Goal: Task Accomplishment & Management: Use online tool/utility

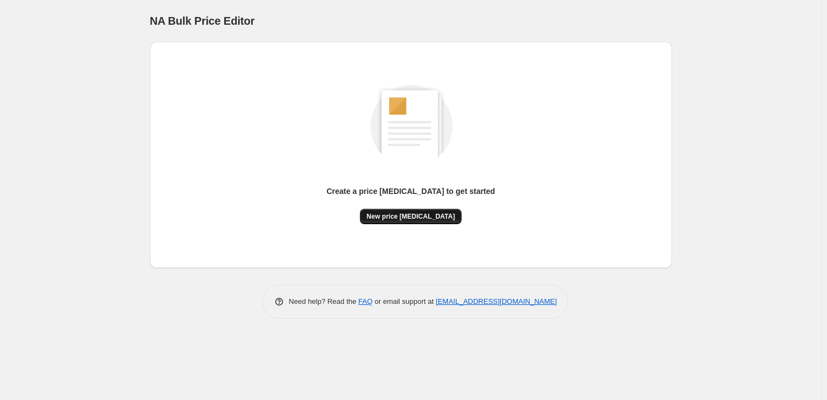
click at [401, 218] on span "New price [MEDICAL_DATA]" at bounding box center [411, 216] width 88 height 9
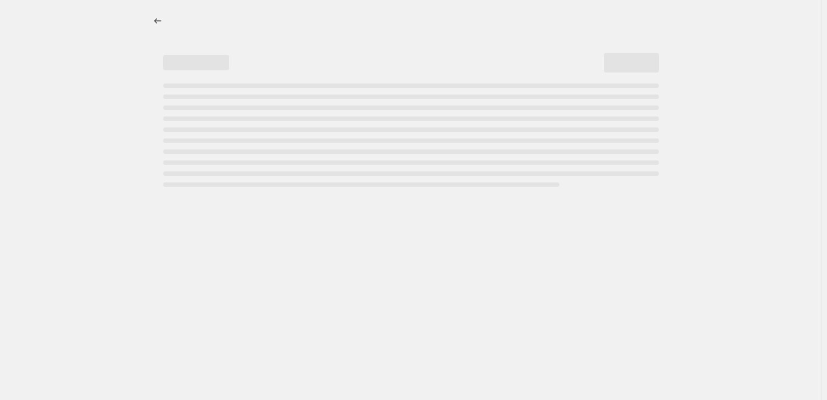
select select "percentage"
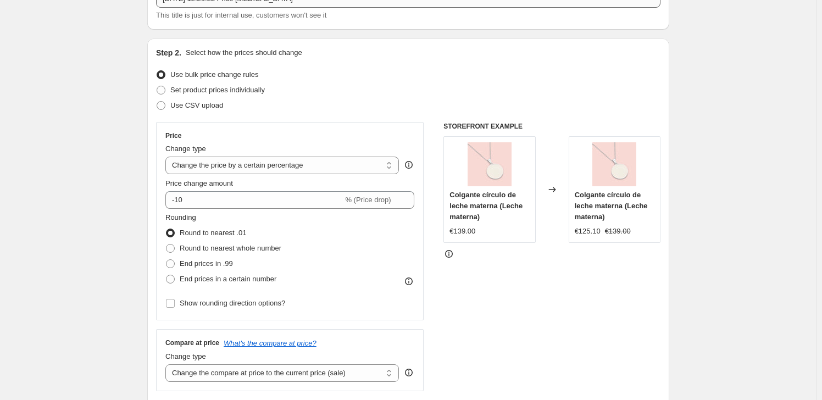
scroll to position [99, 0]
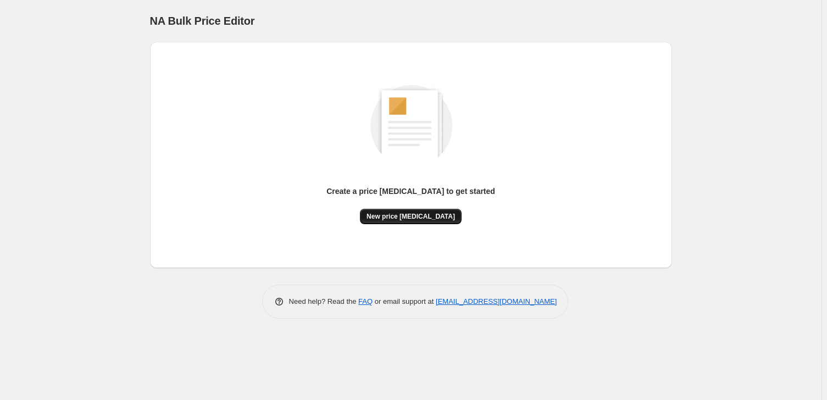
click at [389, 214] on span "New price [MEDICAL_DATA]" at bounding box center [411, 216] width 88 height 9
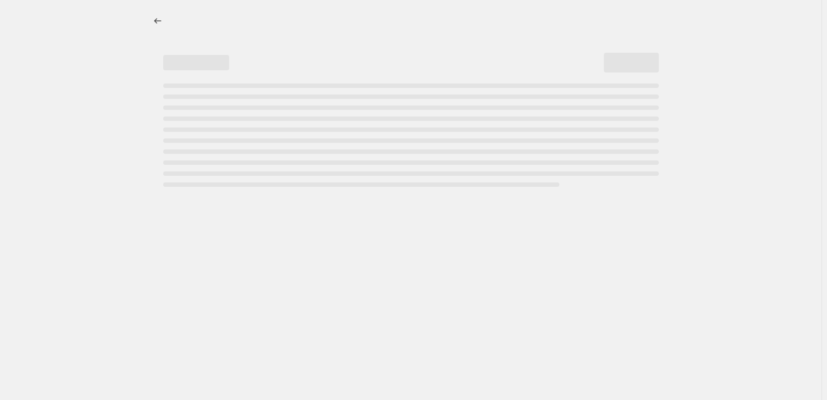
select select "percentage"
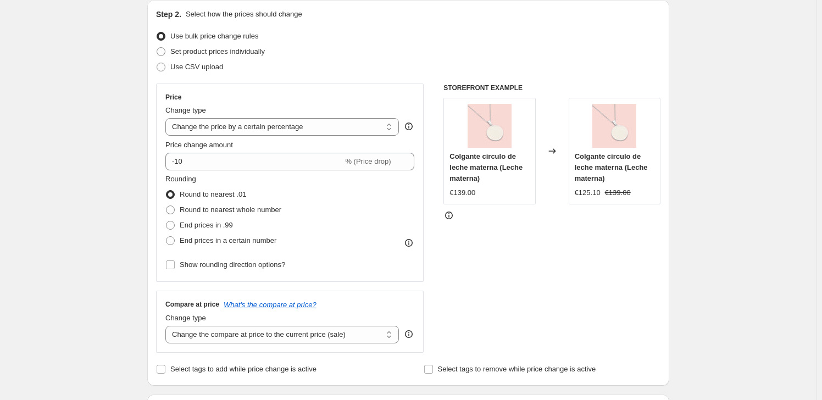
scroll to position [149, 0]
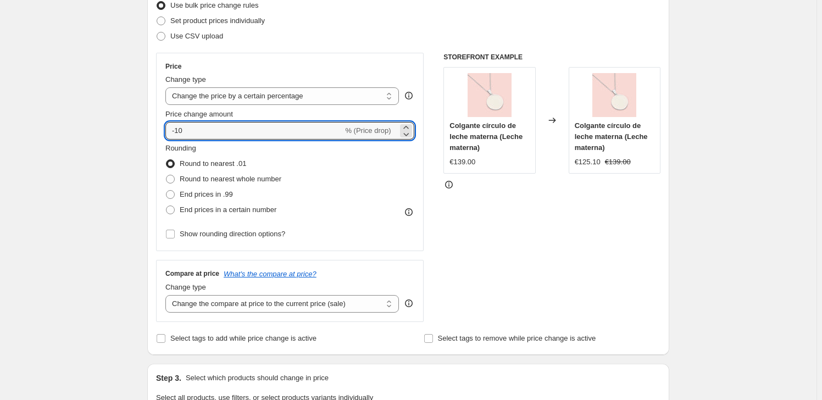
drag, startPoint x: 315, startPoint y: 129, endPoint x: 143, endPoint y: 121, distance: 172.7
click at [144, 123] on div "Step 1. Optionally give your price change job a title (eg "March 30% off sale o…" at bounding box center [403, 387] width 531 height 1009
click at [224, 138] on input "-10" at bounding box center [254, 131] width 178 height 18
click at [221, 138] on input "-10" at bounding box center [254, 131] width 178 height 18
click at [179, 130] on input "-10" at bounding box center [254, 131] width 178 height 18
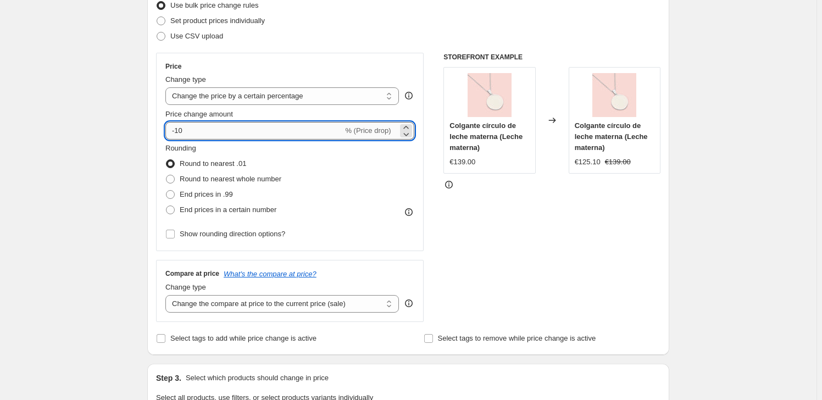
click at [179, 132] on input "-10" at bounding box center [254, 131] width 178 height 18
drag, startPoint x: 205, startPoint y: 124, endPoint x: 86, endPoint y: 110, distance: 120.1
click at [85, 112] on div "Create new price change job. This page is ready Create new price change job Dra…" at bounding box center [408, 405] width 817 height 1109
type input "5"
type input "4"
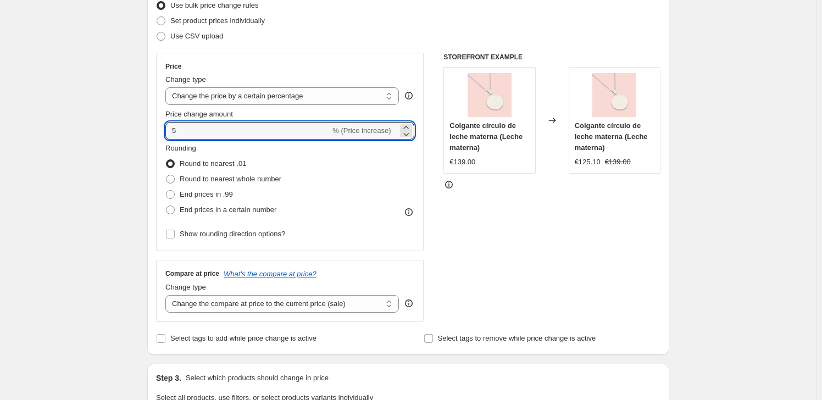
type input "5"
drag, startPoint x: 24, startPoint y: 158, endPoint x: 25, endPoint y: 141, distance: 17.6
click at [25, 147] on div "Create new price change job. This page is ready Create new price change job Dra…" at bounding box center [408, 405] width 817 height 1109
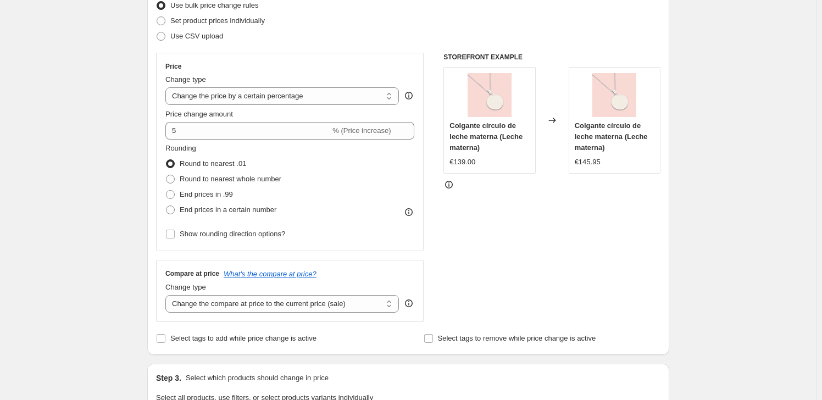
drag, startPoint x: 78, startPoint y: 126, endPoint x: 77, endPoint y: 132, distance: 6.1
click at [77, 130] on div "Create new price change job. This page is ready Create new price change job Dra…" at bounding box center [408, 405] width 817 height 1109
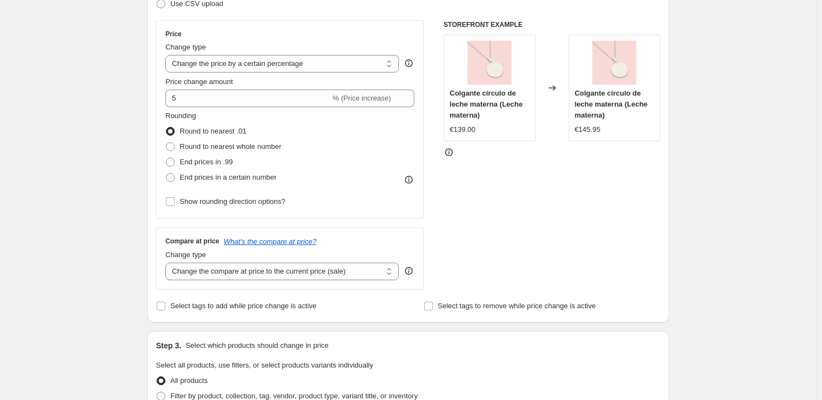
scroll to position [200, 0]
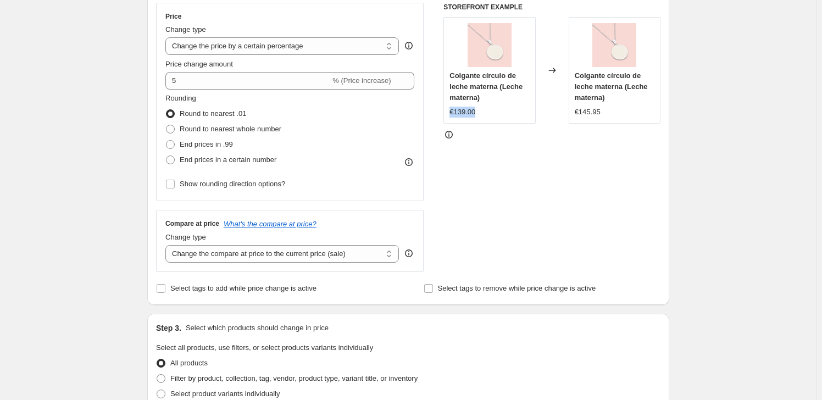
drag, startPoint x: 472, startPoint y: 108, endPoint x: 448, endPoint y: 107, distance: 23.7
click at [448, 107] on div "Colgante círculo de leche materna (Leche materna) €139.00" at bounding box center [490, 70] width 92 height 107
click at [291, 267] on div "Compare at price What's the compare at price? Change type Change the compare at…" at bounding box center [290, 241] width 268 height 62
click at [293, 257] on select "Change the compare at price to the current price (sale) Change the compare at p…" at bounding box center [282, 254] width 234 height 18
select select "remove"
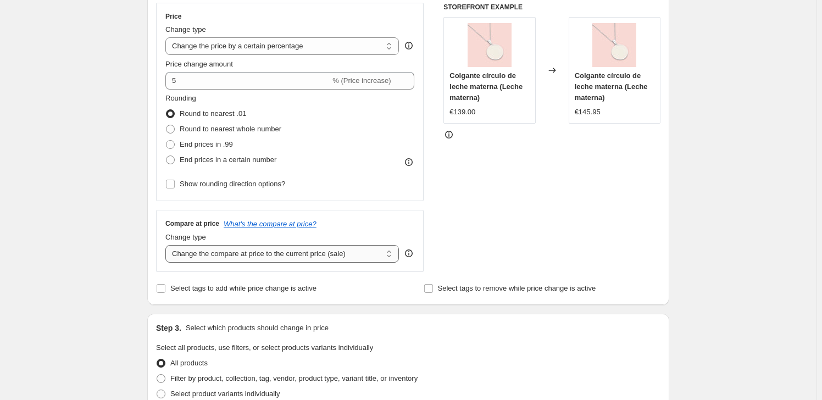
click at [168, 245] on select "Change the compare at price to the current price (sale) Change the compare at p…" at bounding box center [282, 254] width 234 height 18
click at [220, 257] on select "Change the compare at price to the current price (sale) Change the compare at p…" at bounding box center [282, 254] width 234 height 18
click at [168, 245] on select "Change the compare at price to the current price (sale) Change the compare at p…" at bounding box center [282, 254] width 234 height 18
click at [114, 218] on div "Create new price change job. This page is ready Create new price change job Dra…" at bounding box center [408, 354] width 817 height 1109
click at [633, 128] on div "STOREFRONT EXAMPLE Colgante círculo de leche materna (Leche materna) €139.00 Ch…" at bounding box center [552, 137] width 217 height 269
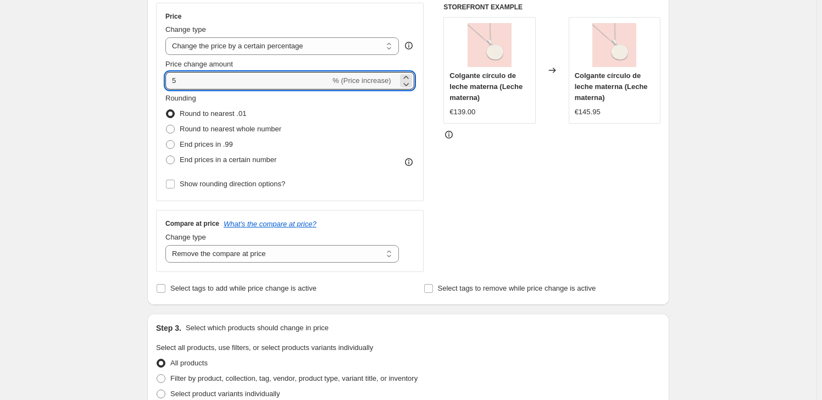
drag, startPoint x: 220, startPoint y: 76, endPoint x: 385, endPoint y: 133, distance: 175.0
click at [155, 63] on div "Step 2. Select how the prices should change Use bulk price change rules Set pro…" at bounding box center [408, 112] width 522 height 386
click at [552, 173] on div "STOREFRONT EXAMPLE Colgante círculo de leche materna (Leche materna) €139.00 Ch…" at bounding box center [552, 137] width 217 height 269
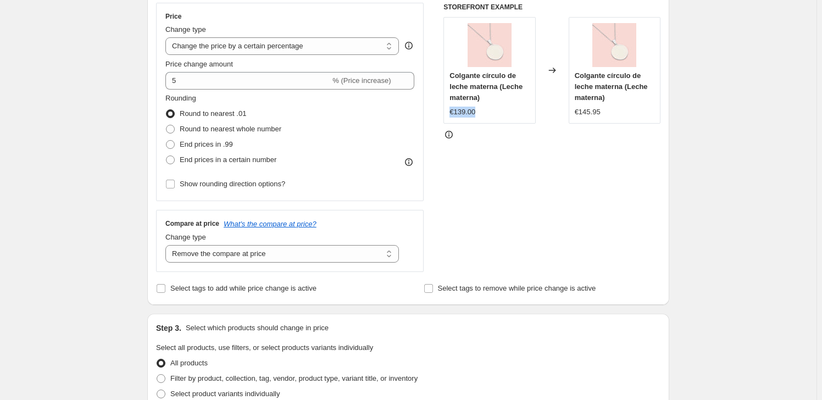
drag, startPoint x: 478, startPoint y: 104, endPoint x: 451, endPoint y: 103, distance: 26.4
click at [451, 103] on div "Colgante círculo de leche materna (Leche materna) €139.00" at bounding box center [490, 70] width 92 height 107
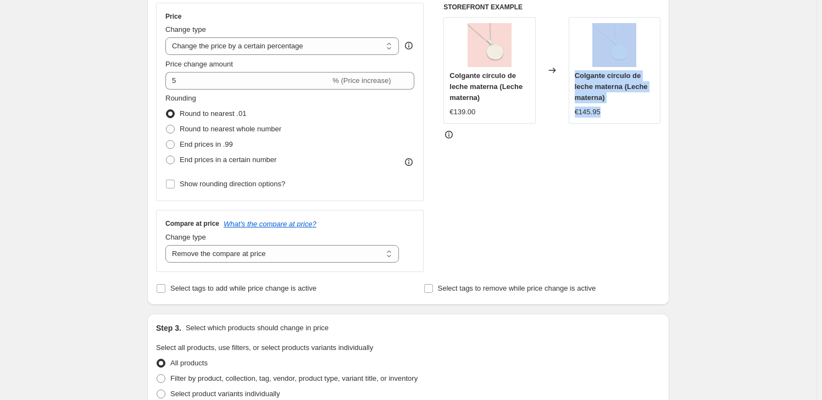
drag, startPoint x: 609, startPoint y: 110, endPoint x: 563, endPoint y: 108, distance: 45.7
click at [564, 108] on div "Colgante círculo de leche materna (Leche materna) €139.00 Changed to Colgante c…" at bounding box center [552, 70] width 217 height 107
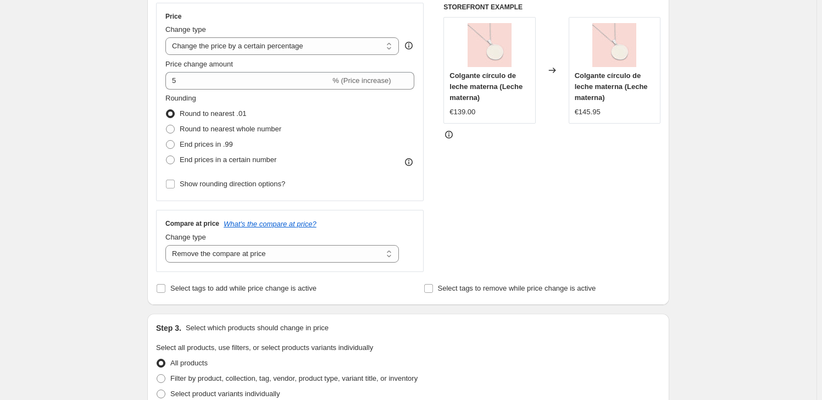
click at [540, 255] on div "STOREFRONT EXAMPLE Colgante círculo de leche materna (Leche materna) €139.00 Ch…" at bounding box center [552, 137] width 217 height 269
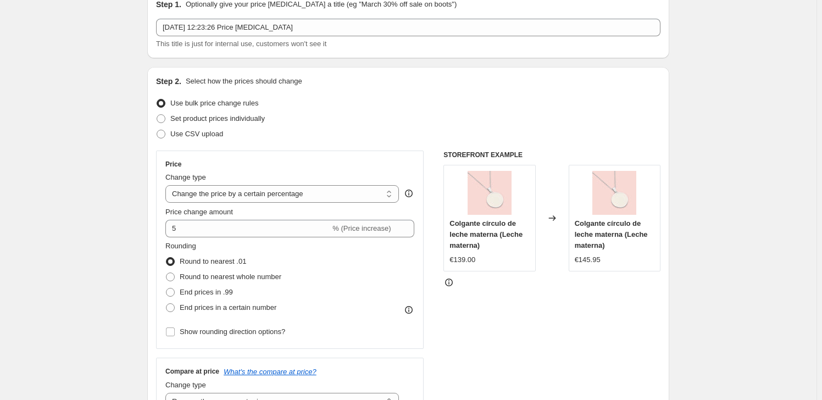
scroll to position [49, 0]
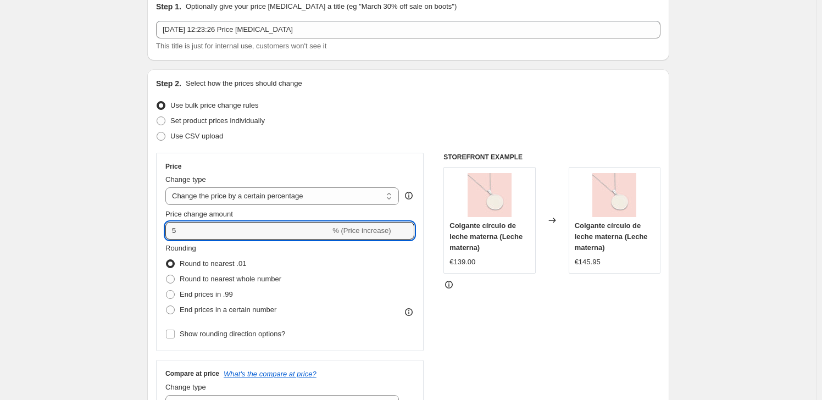
drag, startPoint x: 205, startPoint y: 227, endPoint x: 115, endPoint y: 215, distance: 90.3
click at [194, 197] on select "Change the price to a certain amount Change the price by a certain amount Chang…" at bounding box center [282, 196] width 234 height 18
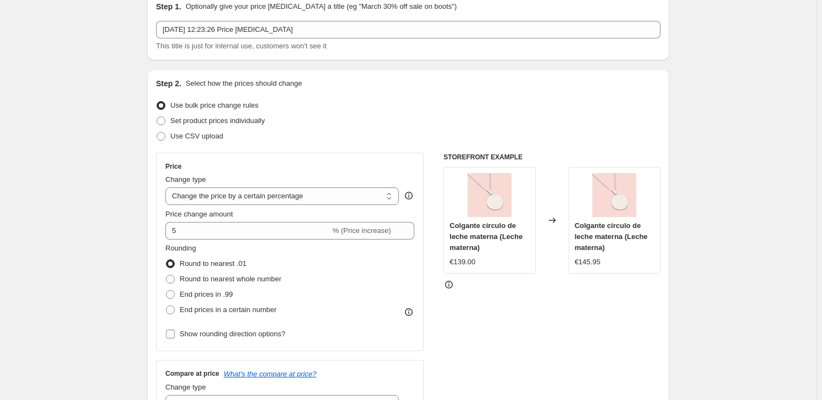
select select "by"
click at [168, 187] on select "Change the price to a certain amount Change the price by a certain amount Chang…" at bounding box center [282, 196] width 234 height 18
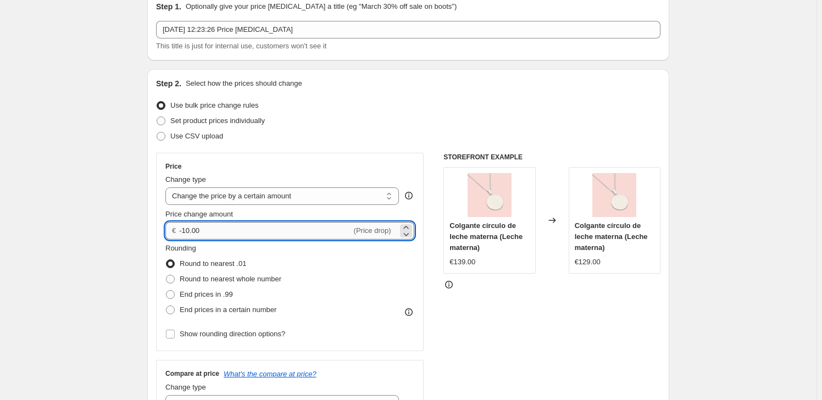
click at [213, 230] on input "-10.00" at bounding box center [265, 231] width 172 height 18
type input "10.00"
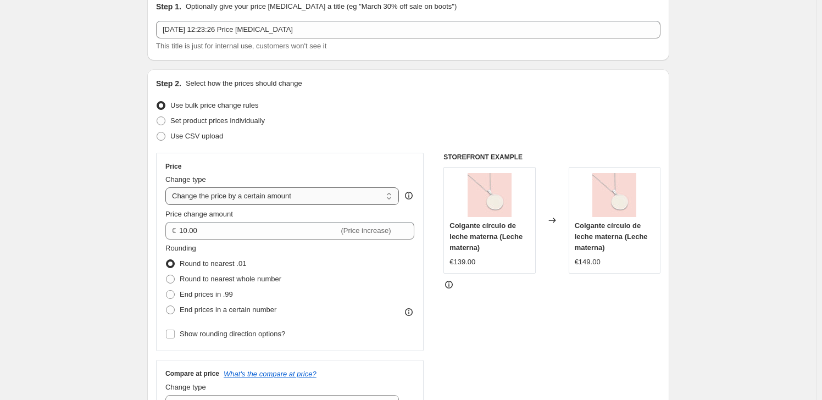
drag, startPoint x: 273, startPoint y: 191, endPoint x: 269, endPoint y: 186, distance: 6.3
click at [273, 191] on select "Change the price to a certain amount Change the price by a certain amount Chang…" at bounding box center [282, 196] width 234 height 18
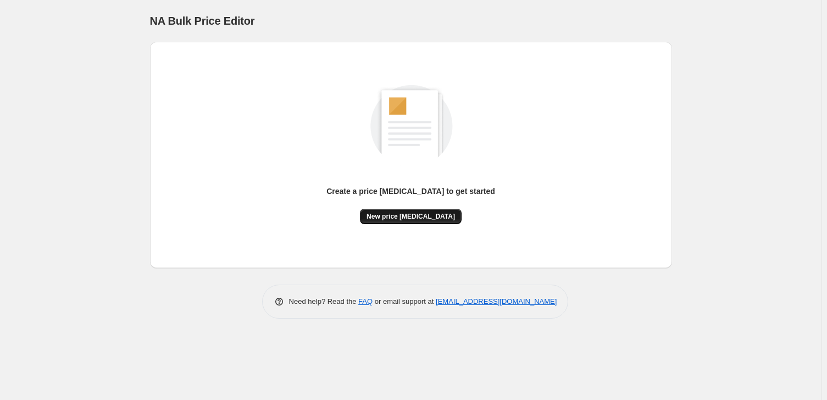
click at [407, 219] on span "New price [MEDICAL_DATA]" at bounding box center [411, 216] width 88 height 9
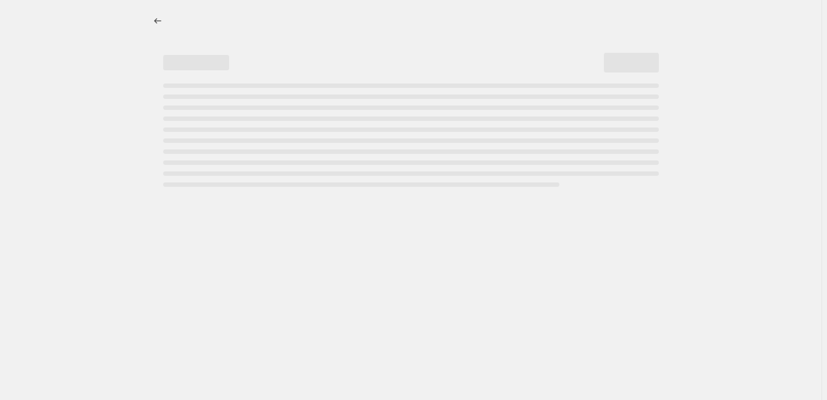
select select "percentage"
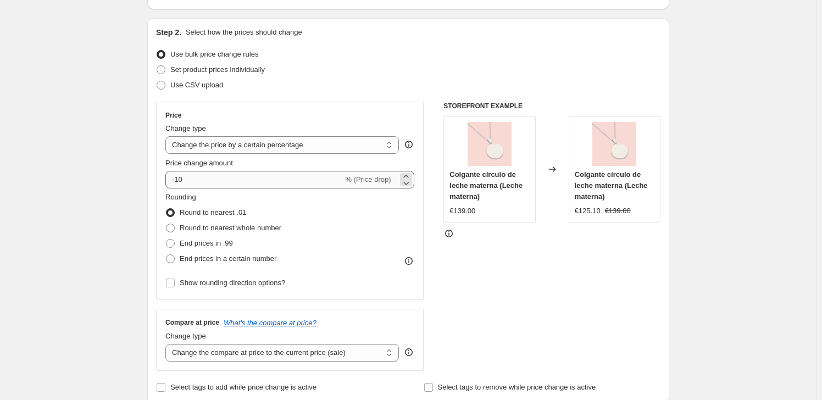
scroll to position [200, 0]
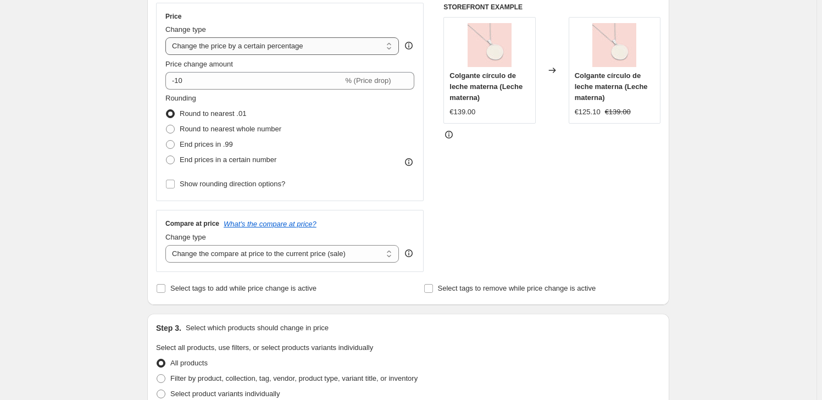
click at [339, 47] on select "Change the price to a certain amount Change the price by a certain amount Chang…" at bounding box center [282, 46] width 234 height 18
click at [732, 265] on div "Create new price [MEDICAL_DATA]. This page is ready Create new price [MEDICAL_D…" at bounding box center [408, 354] width 817 height 1109
drag, startPoint x: 297, startPoint y: 77, endPoint x: 118, endPoint y: 62, distance: 180.4
click at [118, 62] on div "Create new price [MEDICAL_DATA]. This page is ready Create new price [MEDICAL_D…" at bounding box center [408, 354] width 817 height 1109
drag, startPoint x: 665, startPoint y: 160, endPoint x: 552, endPoint y: 185, distance: 115.2
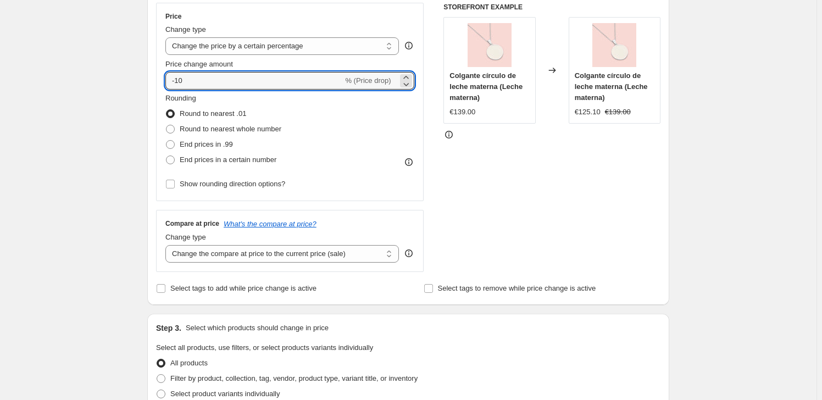
click at [666, 160] on div "Step 2. Select how the prices should change Use bulk price change rules Set pro…" at bounding box center [408, 112] width 522 height 386
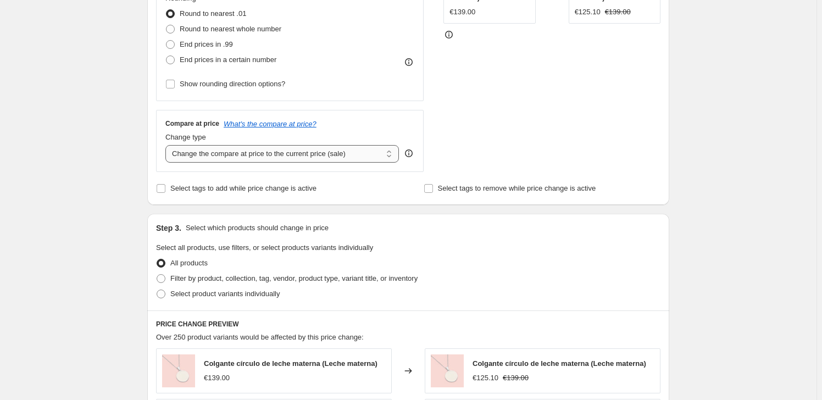
click at [208, 160] on select "Change the compare at price to the current price (sale) Change the compare at p…" at bounding box center [282, 154] width 234 height 18
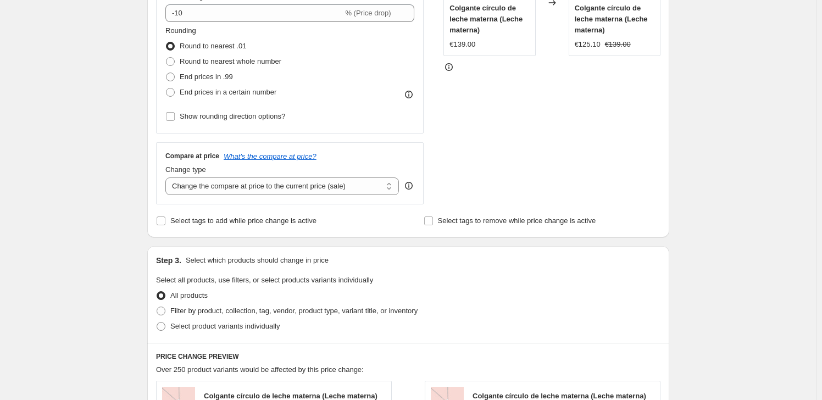
scroll to position [250, 0]
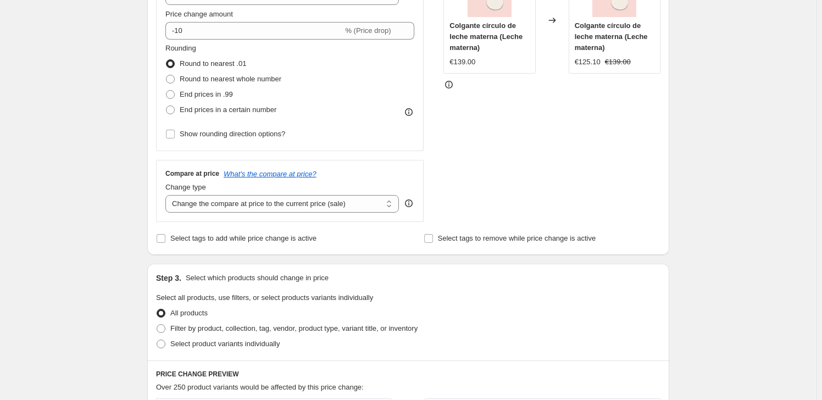
click at [558, 157] on div "STOREFRONT EXAMPLE Colgante círculo de leche materna (Leche materna) €139.00 Ch…" at bounding box center [552, 87] width 217 height 269
drag, startPoint x: 477, startPoint y: 67, endPoint x: 529, endPoint y: 72, distance: 52.5
click at [444, 60] on div "Price Change type Change the price to a certain amount Change the price by a ce…" at bounding box center [408, 87] width 505 height 269
drag, startPoint x: 602, startPoint y: 58, endPoint x: 639, endPoint y: 68, distance: 38.1
click at [632, 59] on div "€125.10 €139.00" at bounding box center [615, 62] width 80 height 11
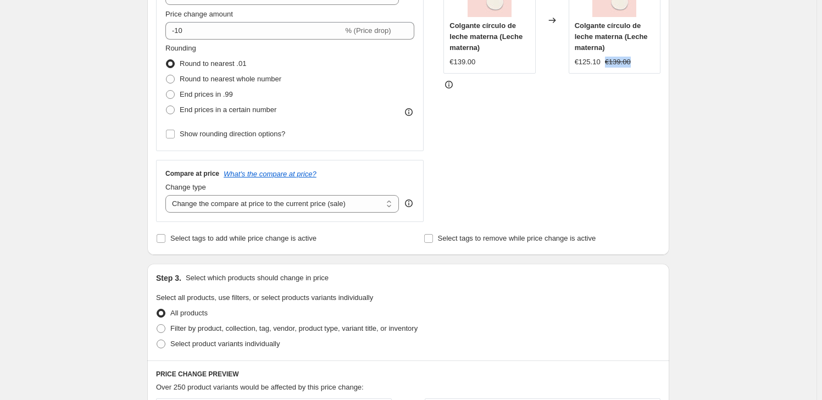
click at [640, 68] on div "Colgante círculo de leche materna (Leche materna) €125.10 €139.00" at bounding box center [615, 20] width 92 height 107
drag, startPoint x: 639, startPoint y: 64, endPoint x: 489, endPoint y: 165, distance: 180.8
click at [453, 61] on div "Colgante círculo de leche materna (Leche materna) €139.00 Changed to Colgante c…" at bounding box center [552, 20] width 217 height 107
click at [494, 165] on div "STOREFRONT EXAMPLE Colgante círculo de leche materna (Leche materna) €139.00 Ch…" at bounding box center [552, 87] width 217 height 269
click at [362, 196] on select "Change the compare at price to the current price (sale) Change the compare at p…" at bounding box center [282, 204] width 234 height 18
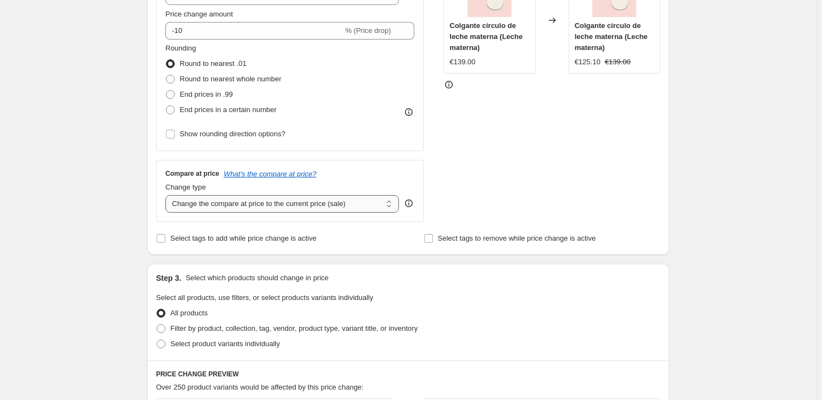
click at [168, 195] on select "Change the compare at price to the current price (sale) Change the compare at p…" at bounding box center [282, 204] width 234 height 18
drag, startPoint x: 249, startPoint y: 201, endPoint x: 249, endPoint y: 212, distance: 11.0
click at [250, 201] on select "Change the compare at price to the current price (sale) Change the compare at p…" at bounding box center [282, 204] width 234 height 18
select select "remove"
click at [168, 195] on select "Change the compare at price to the current price (sale) Change the compare at p…" at bounding box center [282, 204] width 234 height 18
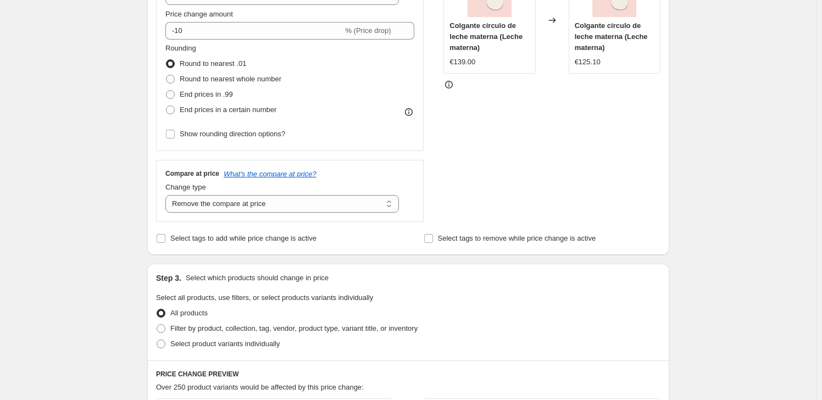
click at [542, 146] on div "STOREFRONT EXAMPLE Colgante círculo de leche materna (Leche materna) €139.00 Ch…" at bounding box center [552, 87] width 217 height 269
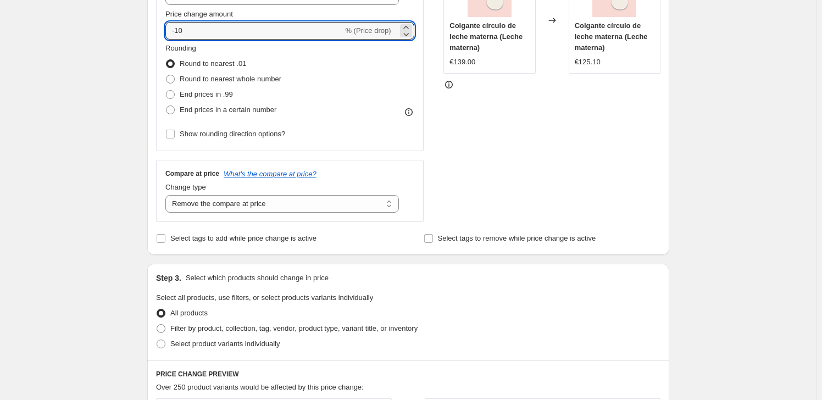
drag, startPoint x: 210, startPoint y: 34, endPoint x: 104, endPoint y: 30, distance: 106.1
click at [104, 30] on div "Create new price [MEDICAL_DATA]. This page is ready Create new price [MEDICAL_D…" at bounding box center [408, 304] width 817 height 1109
type input "5"
click at [546, 170] on div "STOREFRONT EXAMPLE Colgante círculo de leche materna (Leche materna) €139.00 Ch…" at bounding box center [552, 87] width 217 height 269
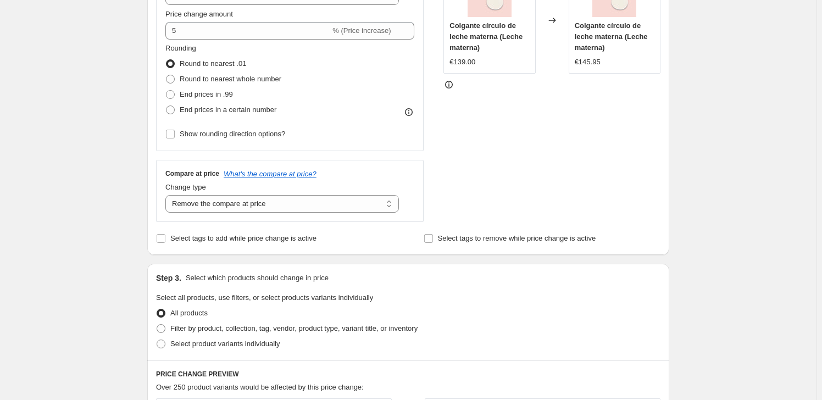
scroll to position [450, 0]
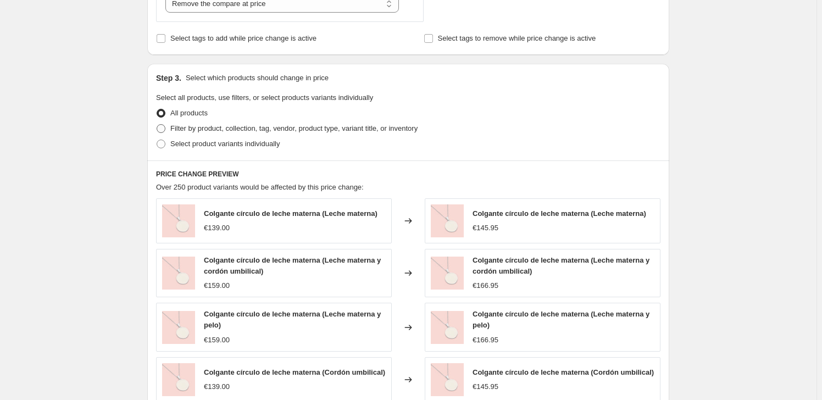
click at [217, 121] on label "Filter by product, collection, tag, vendor, product type, variant title, or inv…" at bounding box center [287, 128] width 262 height 15
click at [157, 124] on input "Filter by product, collection, tag, vendor, product type, variant title, or inv…" at bounding box center [157, 124] width 1 height 1
radio input "true"
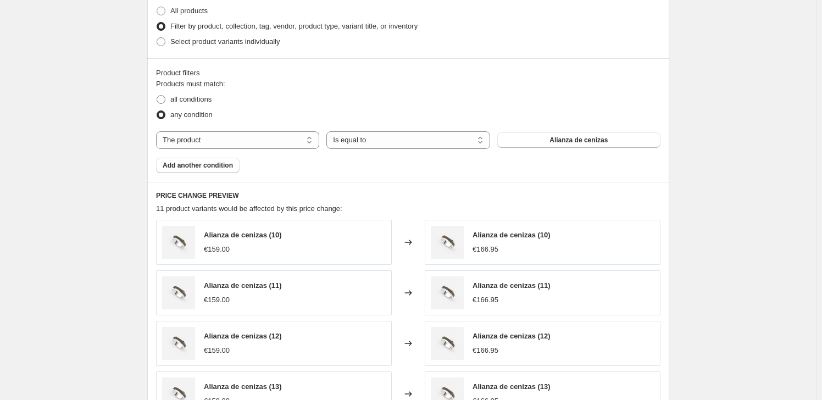
scroll to position [599, 0]
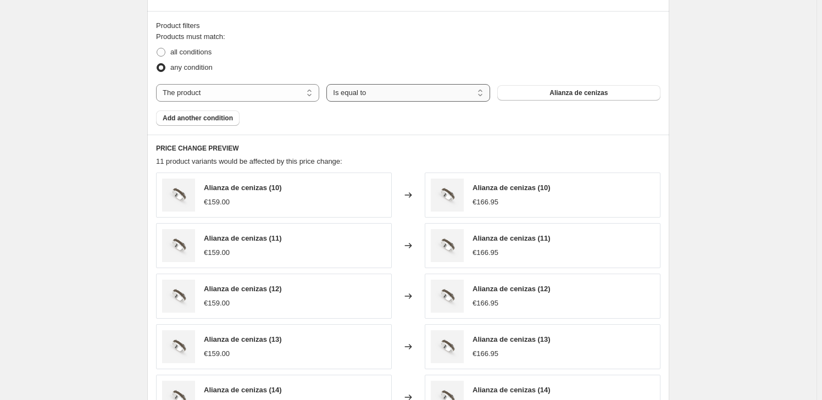
click at [347, 96] on select "Is equal to Is not equal to" at bounding box center [407, 93] width 163 height 18
click at [278, 99] on select "The product The product's collection The product's tag The product's vendor The…" at bounding box center [237, 93] width 163 height 18
select select "collection"
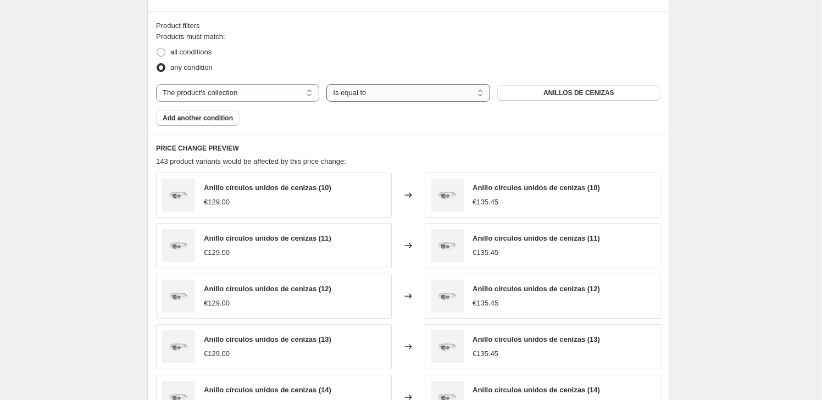
click at [358, 97] on select "Is equal to Is not equal to" at bounding box center [407, 93] width 163 height 18
click at [584, 88] on span "ANILLOS DE CENIZAS" at bounding box center [579, 92] width 71 height 9
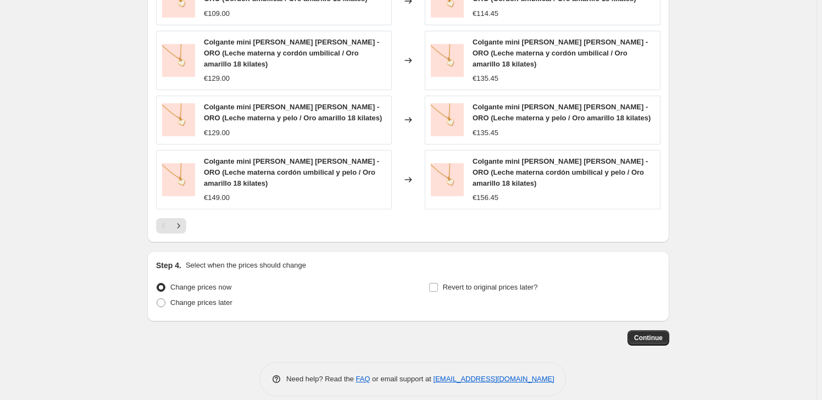
scroll to position [850, 0]
drag, startPoint x: 252, startPoint y: 274, endPoint x: 169, endPoint y: 243, distance: 88.5
click at [169, 251] on div "Step 4. Select when the prices should change Change prices now Change prices la…" at bounding box center [408, 286] width 522 height 70
click at [274, 259] on p "Select when the prices should change" at bounding box center [246, 264] width 120 height 11
click at [164, 298] on span at bounding box center [161, 302] width 9 height 9
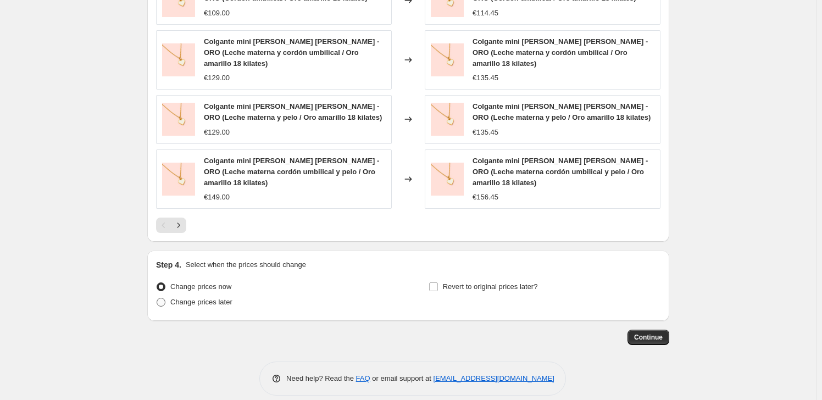
click at [157, 298] on input "Change prices later" at bounding box center [157, 298] width 1 height 1
radio input "true"
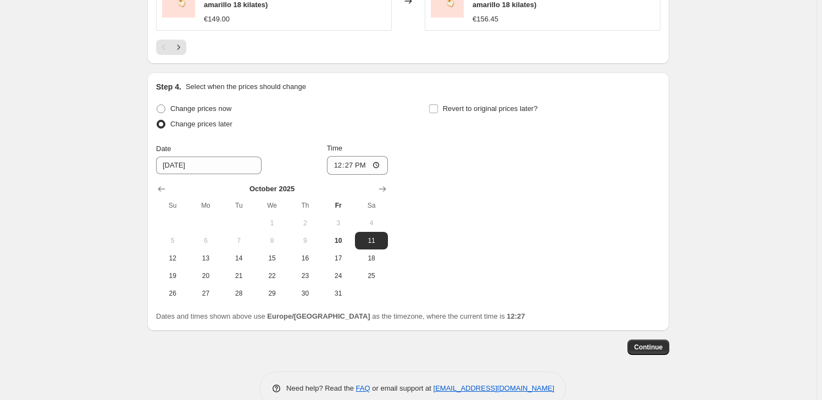
scroll to position [1038, 0]
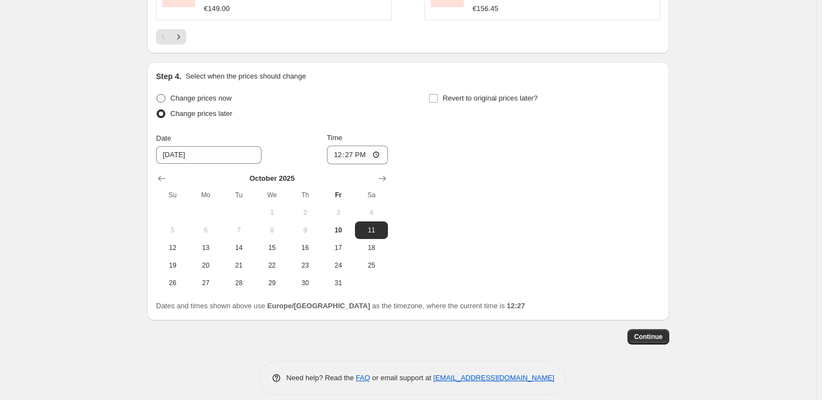
click at [196, 94] on span "Change prices now" at bounding box center [200, 98] width 61 height 8
click at [157, 94] on input "Change prices now" at bounding box center [157, 94] width 1 height 1
radio input "true"
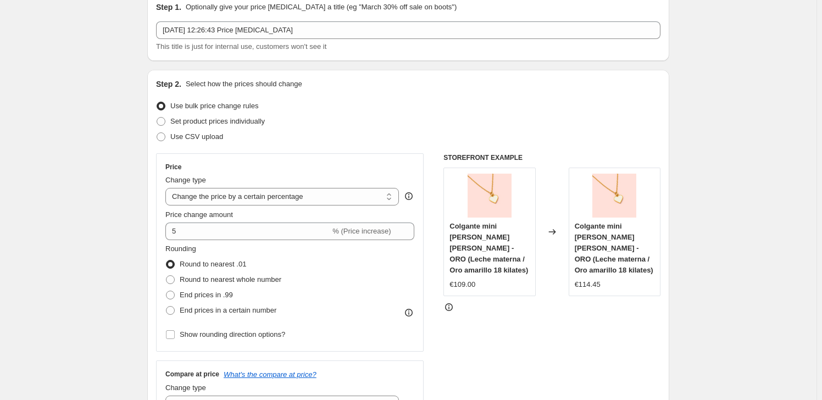
scroll to position [0, 0]
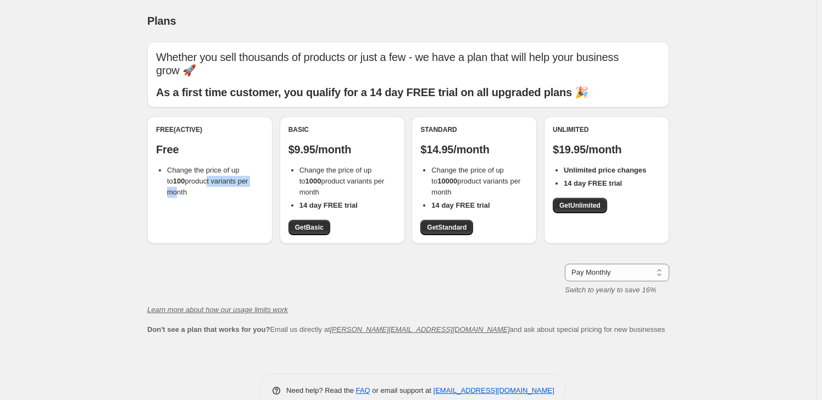
drag, startPoint x: 203, startPoint y: 182, endPoint x: 243, endPoint y: 193, distance: 42.1
click at [243, 193] on div "Free (Active) Free Change the price of up to 100 product variants per month" at bounding box center [209, 181] width 125 height 128
click at [242, 198] on div "Free (Active) Free Change the price of up to 100 product variants per month" at bounding box center [209, 181] width 125 height 128
click at [209, 180] on span "Change the price of up to 100 product variants per month" at bounding box center [207, 181] width 81 height 30
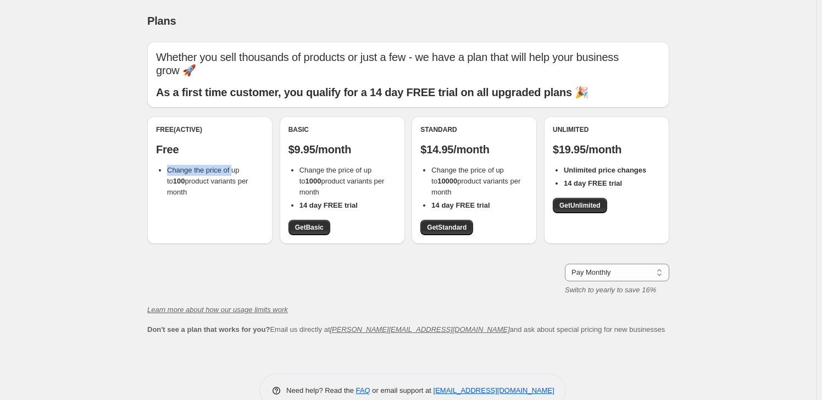
drag, startPoint x: 201, startPoint y: 156, endPoint x: 248, endPoint y: 185, distance: 55.1
click at [245, 181] on div "Free (Active) Free Change the price of up to 100 product variants per month" at bounding box center [210, 161] width 108 height 73
click at [239, 215] on div "Free (Active) Free Change the price of up to 100 product variants per month" at bounding box center [209, 181] width 125 height 128
drag, startPoint x: 254, startPoint y: 168, endPoint x: 264, endPoint y: 174, distance: 11.6
click at [264, 173] on li "Change the price of up to 100 product variants per month" at bounding box center [215, 181] width 97 height 33
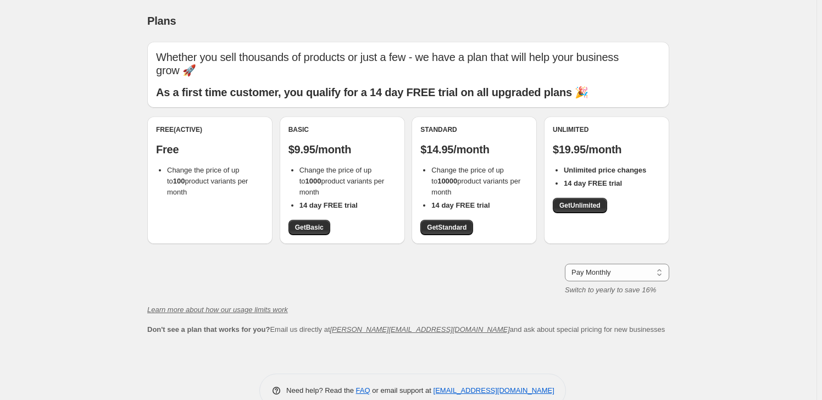
click at [186, 191] on div "Free (Active) Free Change the price of up to 100 product variants per month" at bounding box center [209, 181] width 125 height 128
drag, startPoint x: 203, startPoint y: 184, endPoint x: 216, endPoint y: 182, distance: 12.7
click at [216, 182] on ul "Change the price of up to 100 product variants per month" at bounding box center [210, 181] width 108 height 33
click at [213, 175] on li "Change the price of up to 100 product variants per month" at bounding box center [215, 181] width 97 height 33
click at [198, 218] on div "Free (Active) Free Change the price of up to 100 product variants per month" at bounding box center [209, 181] width 125 height 128
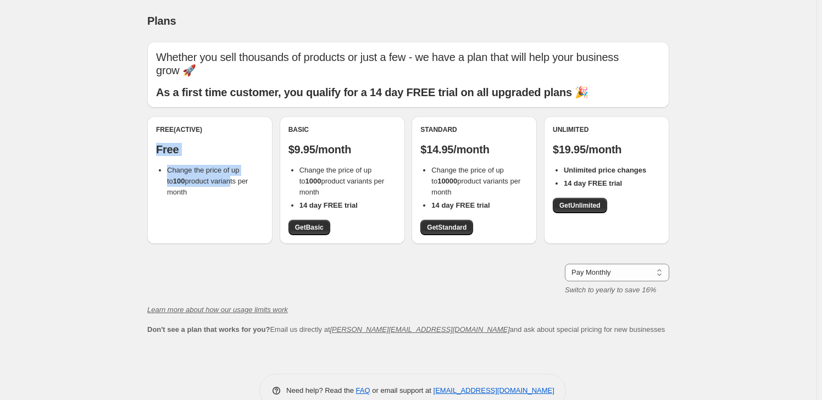
drag, startPoint x: 157, startPoint y: 134, endPoint x: 209, endPoint y: 214, distance: 95.3
click at [209, 214] on div "Free (Active) Free Change the price of up to 100 product variants per month" at bounding box center [209, 181] width 125 height 128
click at [203, 213] on div "Free (Active) Free Change the price of up to 100 product variants per month" at bounding box center [209, 181] width 125 height 128
drag, startPoint x: 248, startPoint y: 184, endPoint x: 142, endPoint y: 120, distance: 123.3
click at [145, 153] on div "Whether you sell thousands of products or just a few - we have a plan that will…" at bounding box center [403, 195] width 531 height 324
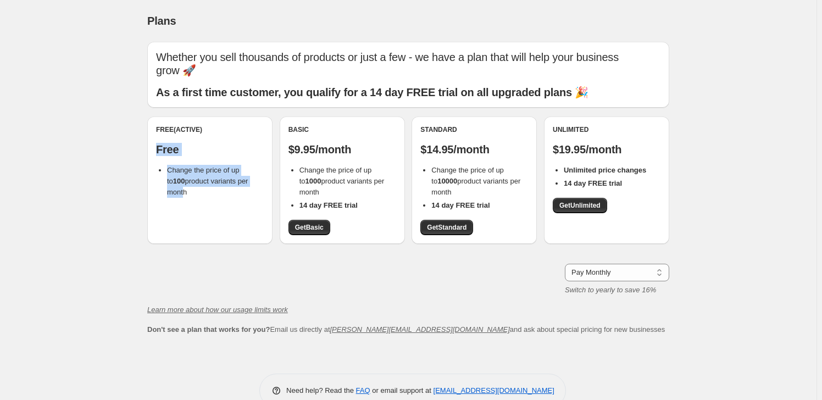
click at [143, 115] on div "Whether you sell thousands of products or just a few - we have a plan that will…" at bounding box center [403, 195] width 531 height 324
